Goal: Information Seeking & Learning: Learn about a topic

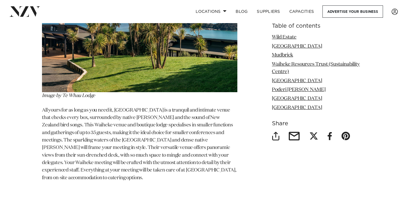
scroll to position [2798, 0]
click at [76, 74] on img at bounding box center [139, 20] width 195 height 143
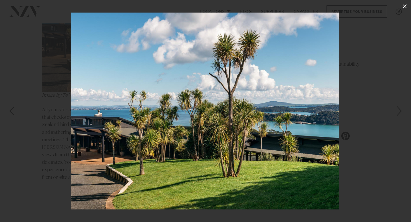
click at [404, 6] on icon at bounding box center [405, 6] width 4 height 4
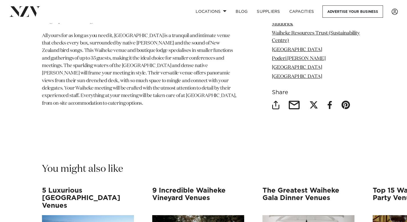
scroll to position [2873, 0]
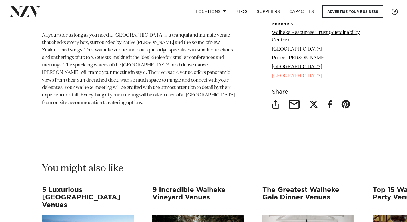
click at [294, 74] on link "[GEOGRAPHIC_DATA]" at bounding box center [297, 76] width 50 height 5
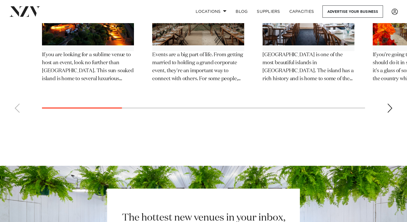
scroll to position [3109, 0]
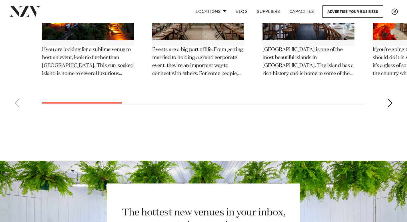
click at [390, 98] on div "Next slide" at bounding box center [390, 102] width 6 height 9
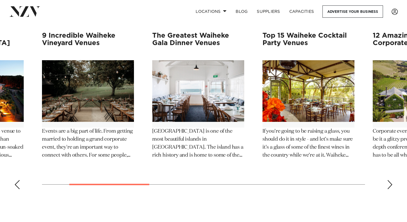
scroll to position [3022, 0]
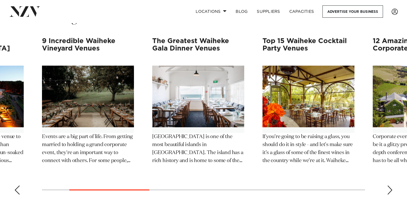
click at [389, 187] on div "Next slide" at bounding box center [390, 189] width 6 height 9
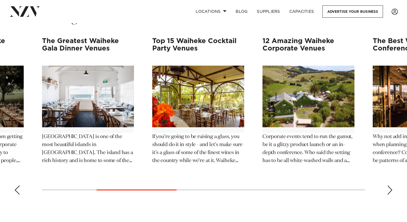
click at [389, 187] on div "Next slide" at bounding box center [390, 189] width 6 height 9
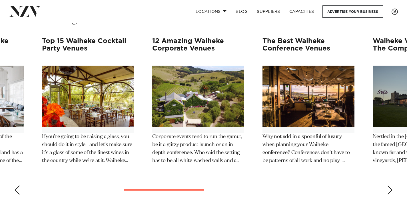
click at [389, 187] on div "Next slide" at bounding box center [390, 189] width 6 height 9
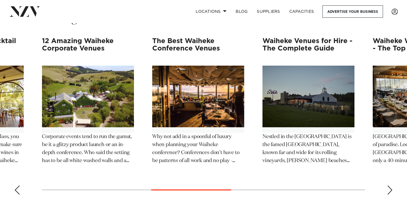
click at [389, 187] on div "Next slide" at bounding box center [390, 189] width 6 height 9
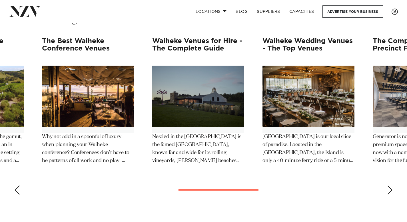
click at [389, 187] on div "Next slide" at bounding box center [390, 189] width 6 height 9
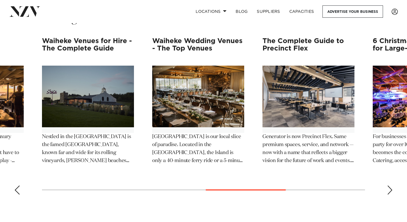
click at [389, 187] on div "Next slide" at bounding box center [390, 189] width 6 height 9
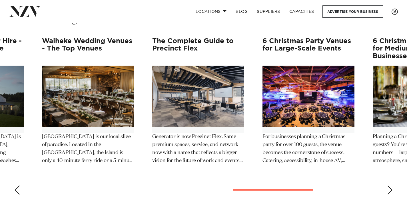
click at [18, 185] on div "Previous slide" at bounding box center [17, 189] width 6 height 9
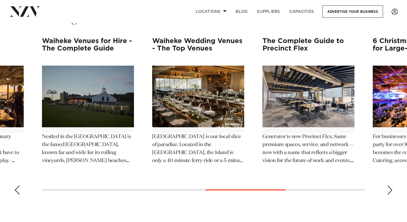
click at [18, 185] on div "Previous slide" at bounding box center [17, 189] width 6 height 9
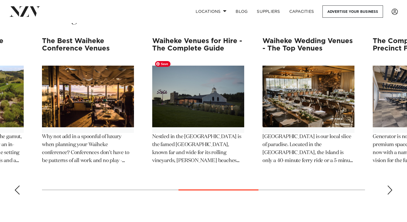
click at [196, 100] on img "7 / 12" at bounding box center [198, 97] width 92 height 62
